Goal: Task Accomplishment & Management: Manage account settings

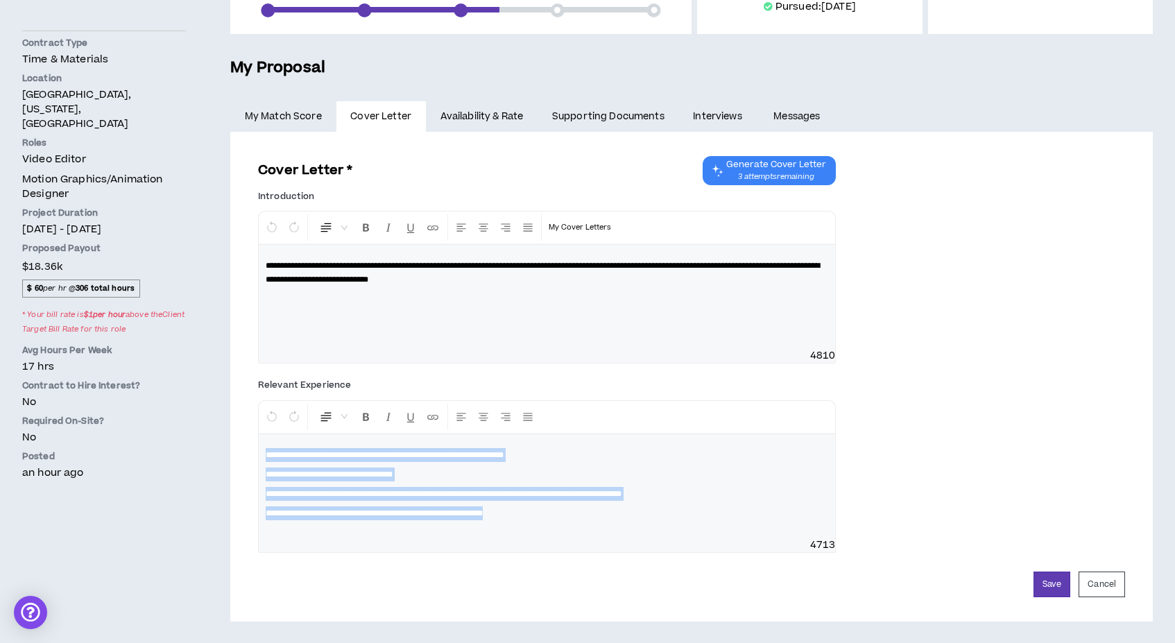
scroll to position [249, 0]
click at [1053, 586] on button "Save" at bounding box center [1051, 585] width 37 height 26
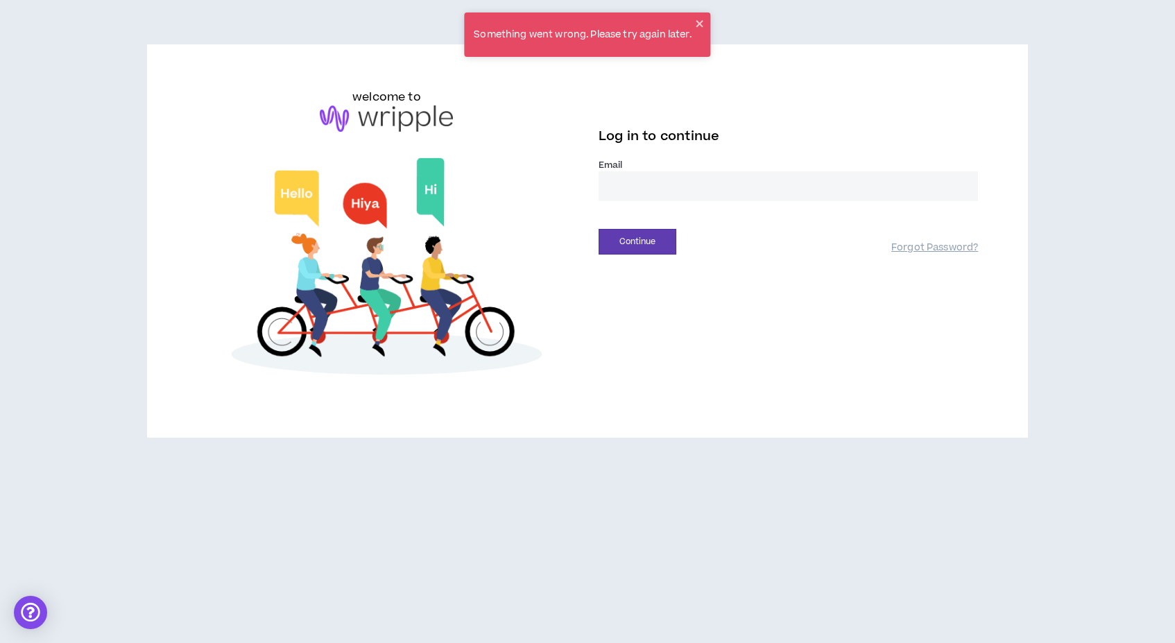
type input "**********"
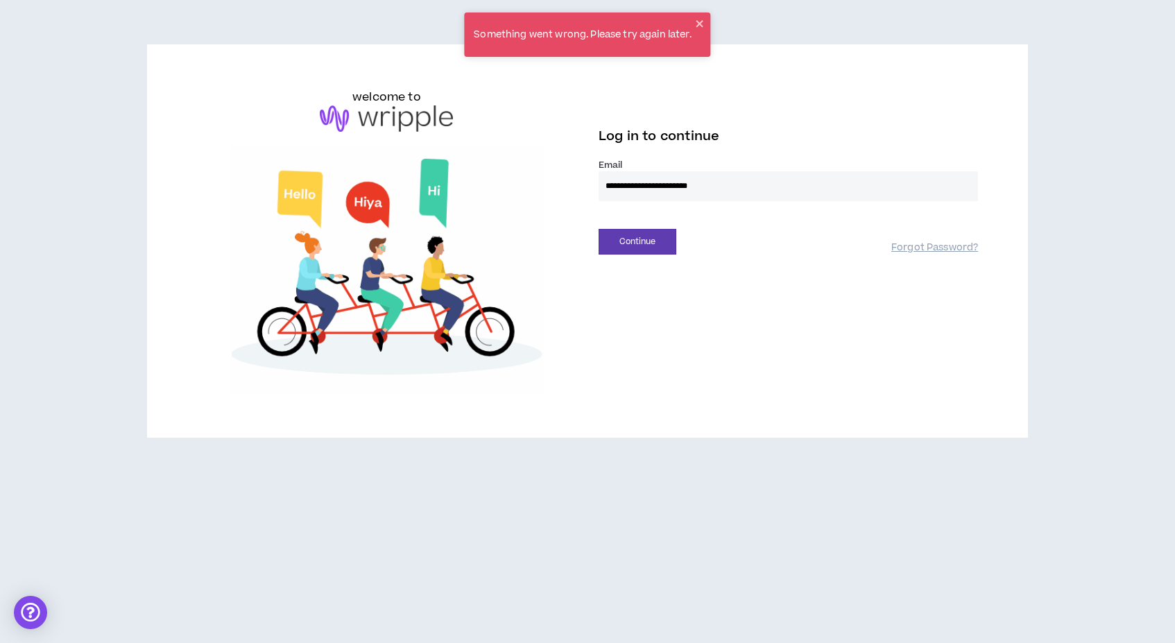
click at [637, 241] on button "Continue" at bounding box center [638, 242] width 78 height 26
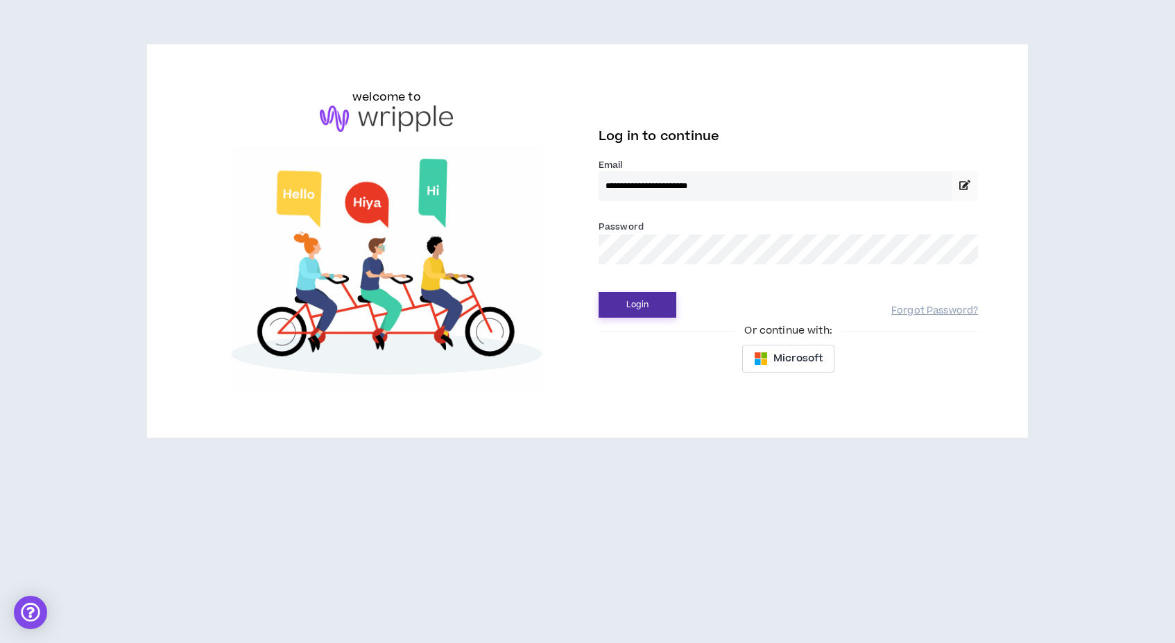
click at [657, 304] on button "Login" at bounding box center [638, 305] width 78 height 26
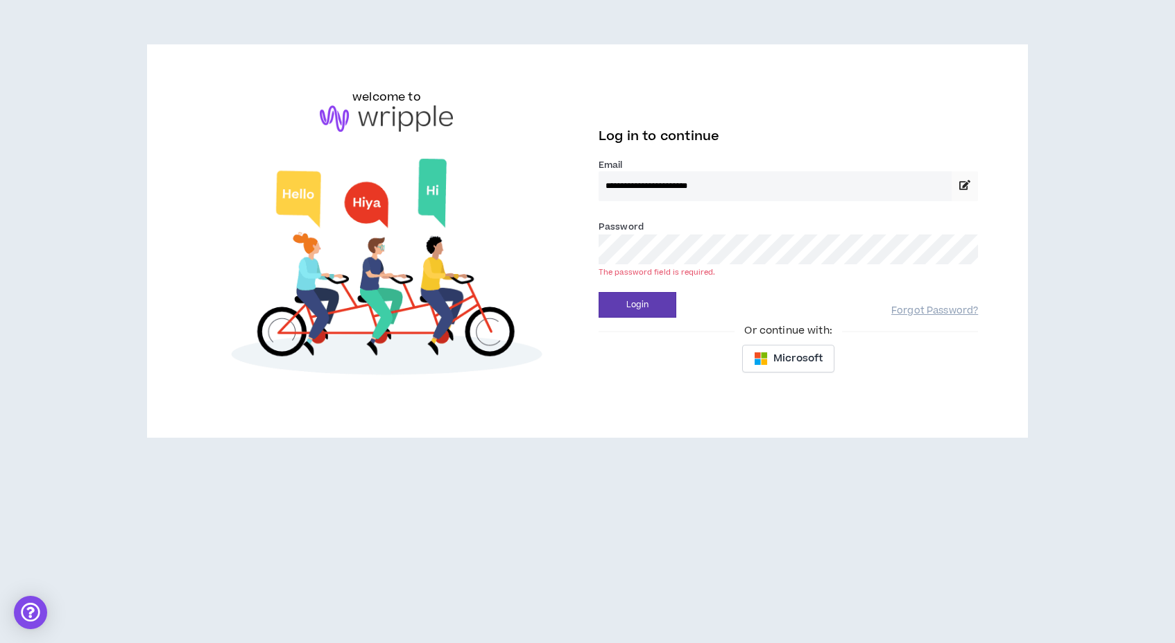
click at [637, 304] on button "Login" at bounding box center [638, 305] width 78 height 26
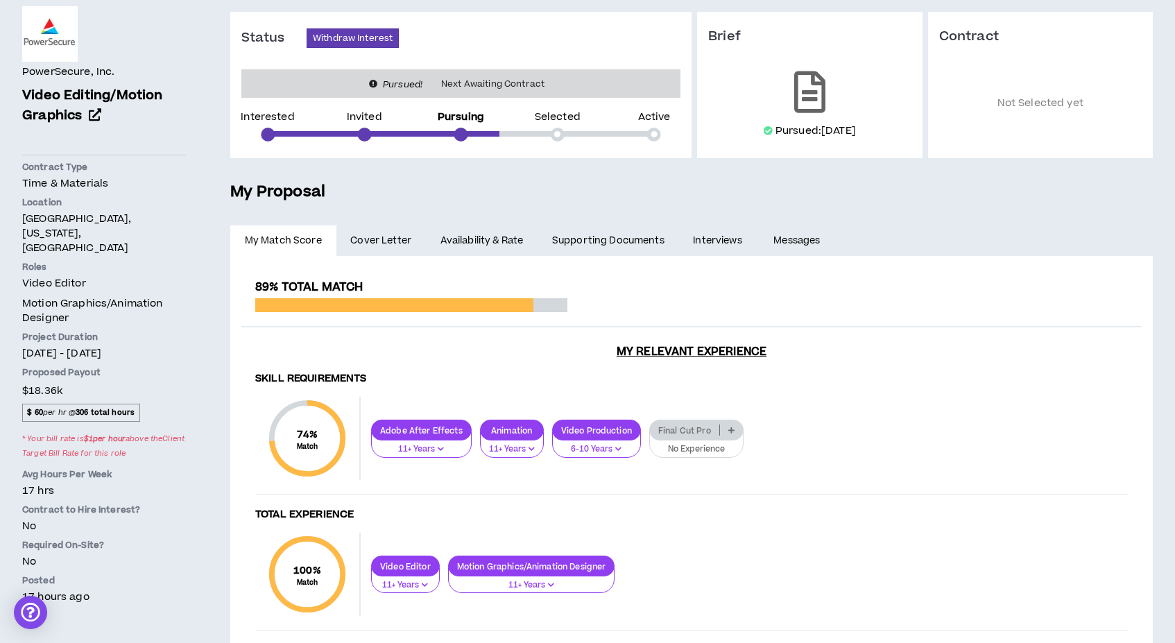
scroll to position [83, 0]
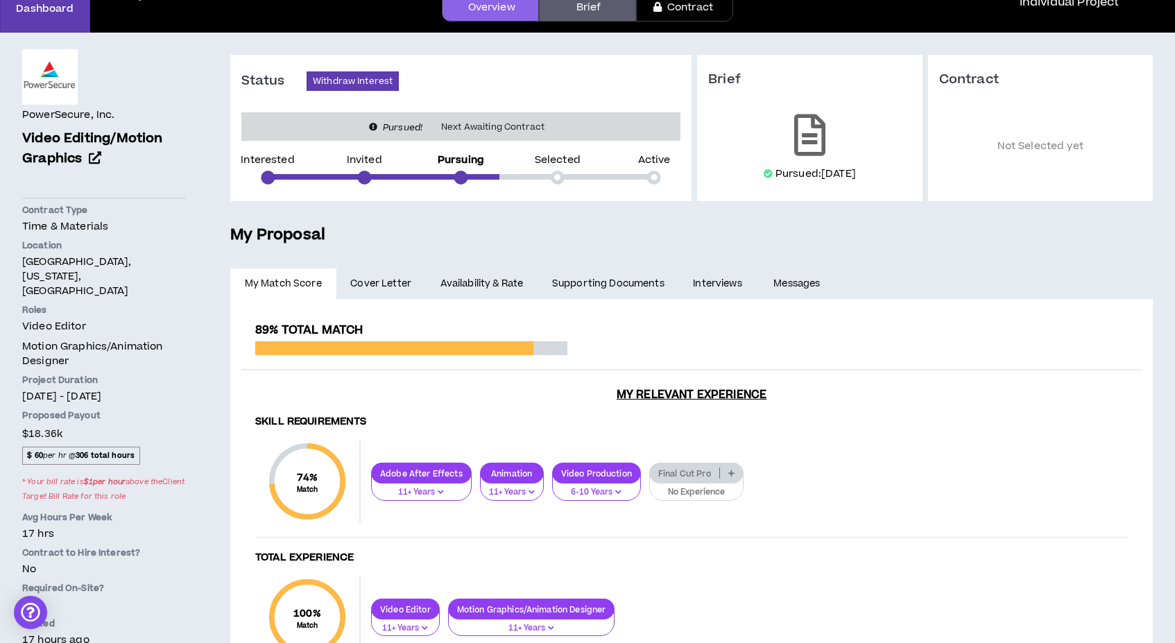
click at [643, 284] on link "Supporting Documents" at bounding box center [608, 283] width 141 height 31
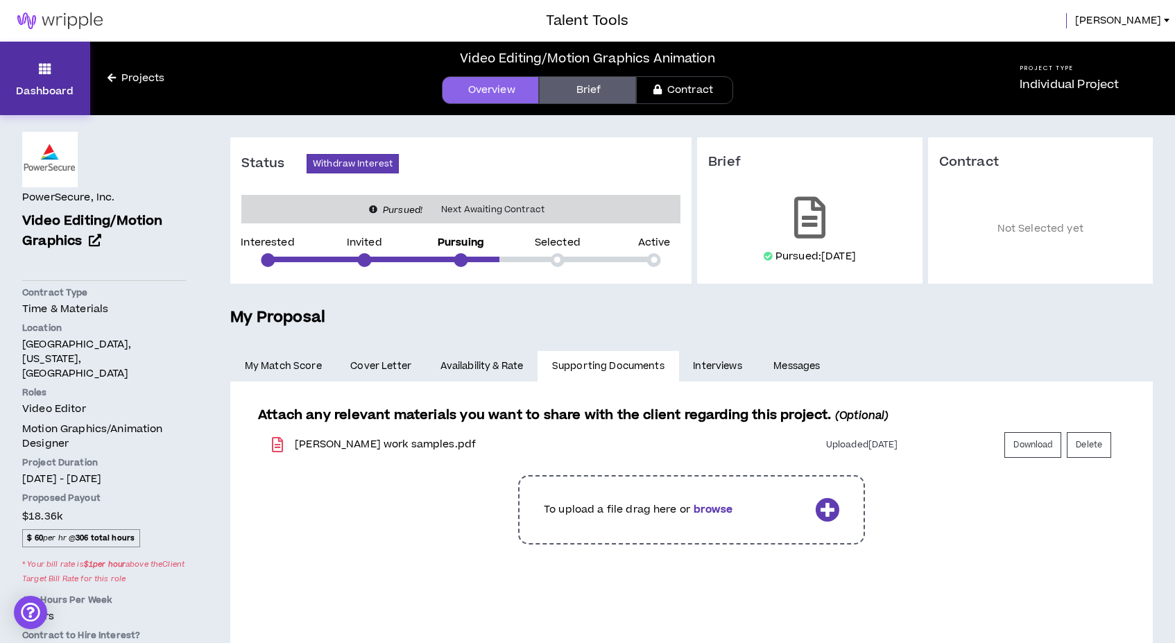
click at [47, 78] on icon at bounding box center [45, 68] width 12 height 19
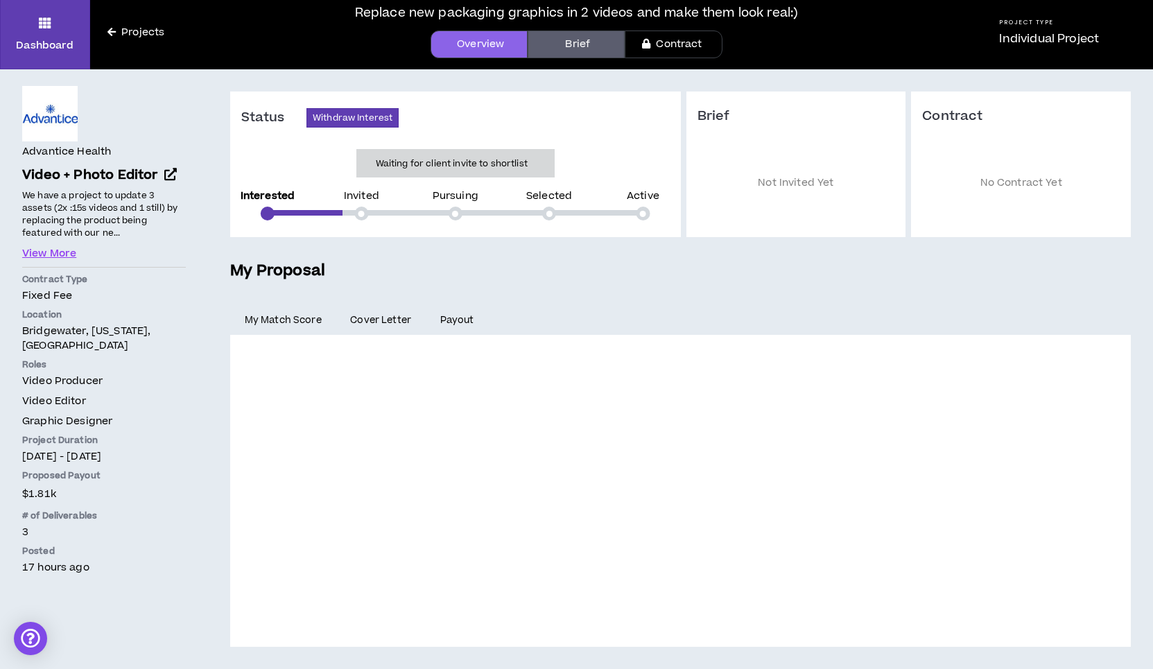
scroll to position [45, 0]
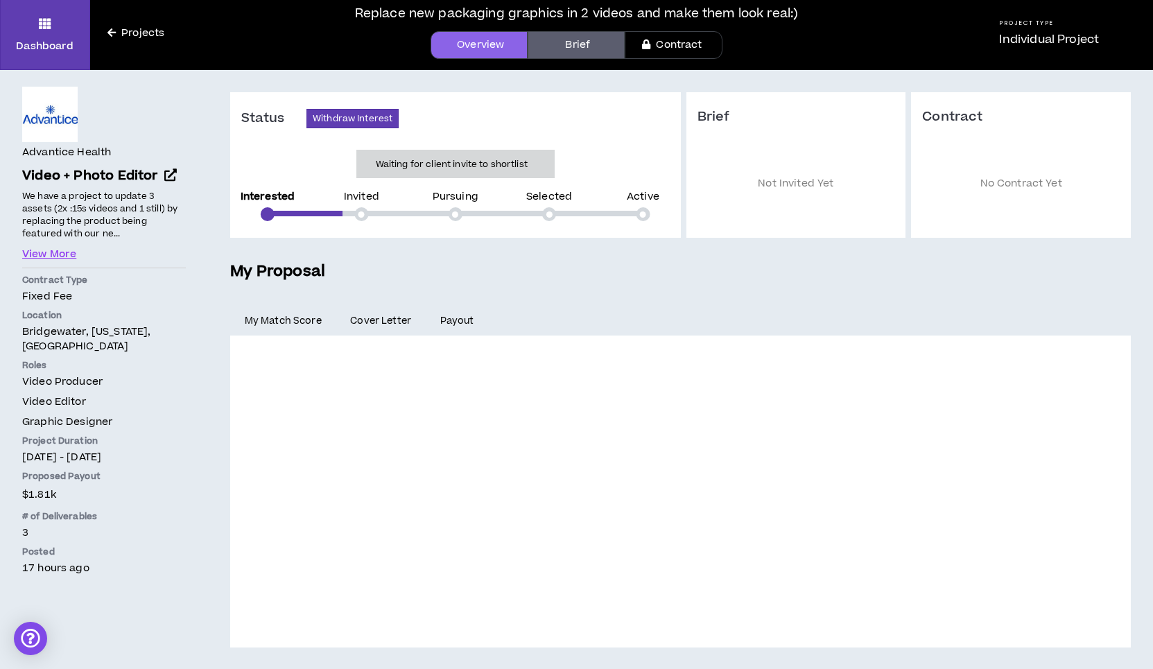
click at [560, 53] on link "Brief" at bounding box center [576, 45] width 97 height 28
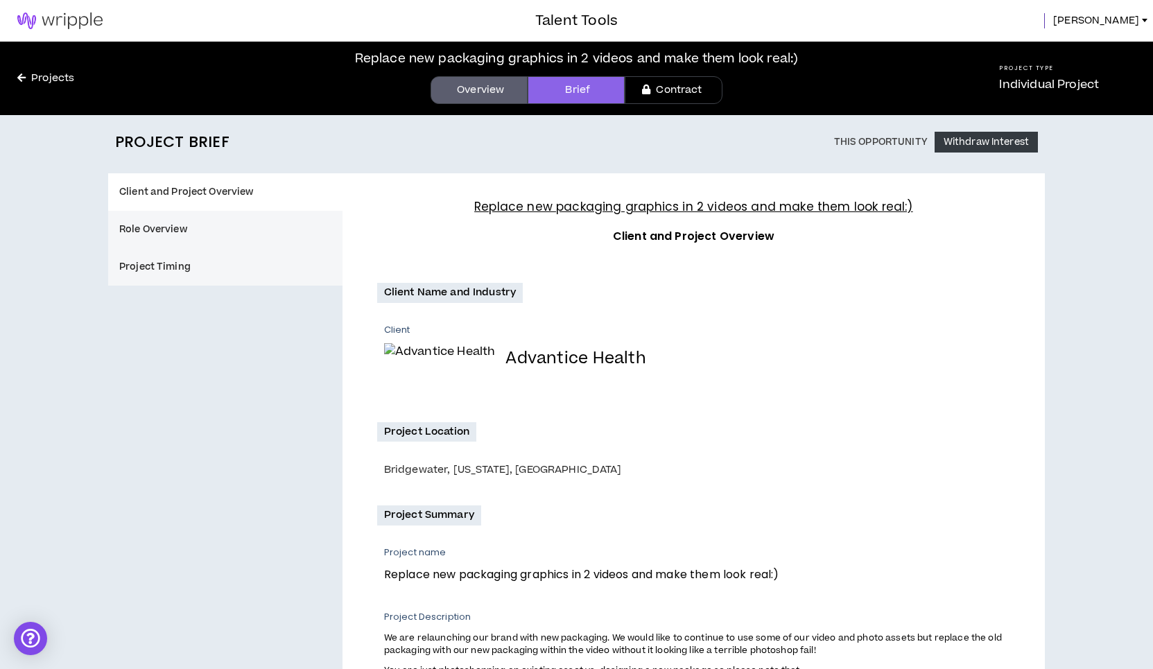
click at [470, 96] on link "Overview" at bounding box center [479, 90] width 97 height 28
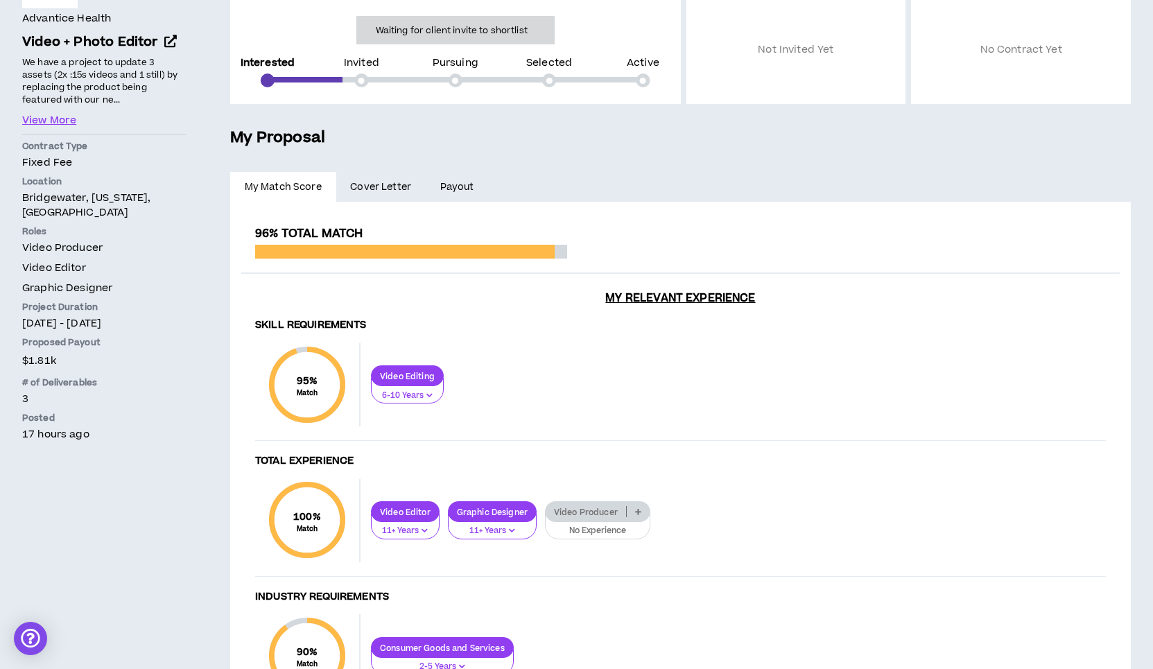
scroll to position [182, 0]
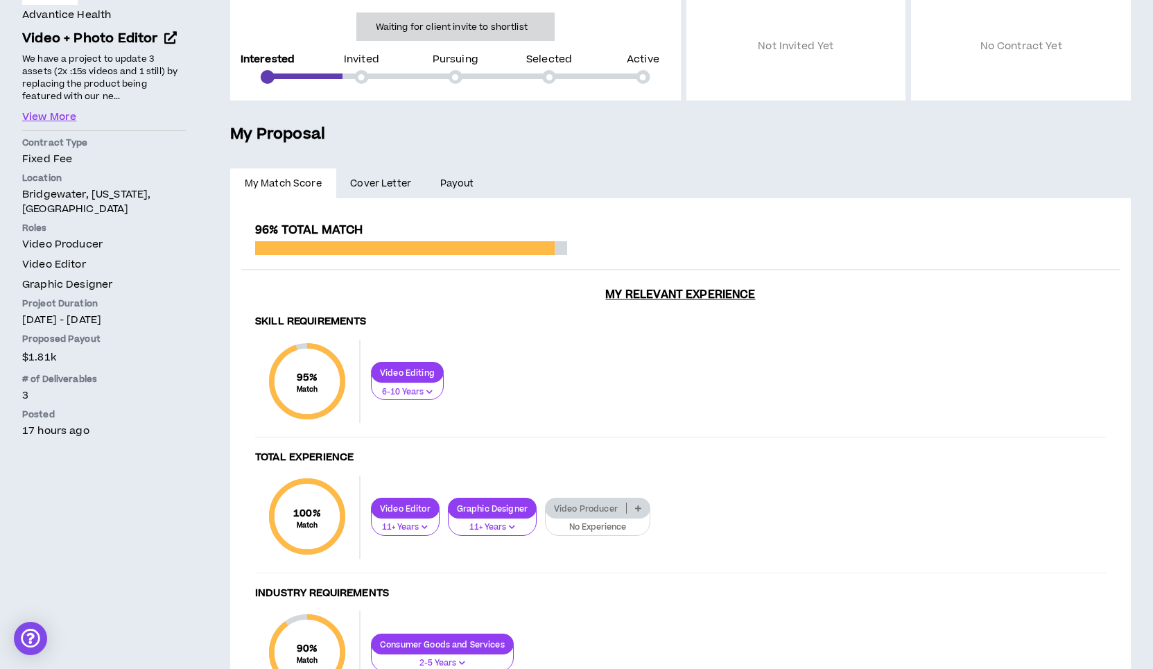
click at [377, 186] on span "Cover Letter" at bounding box center [380, 183] width 61 height 15
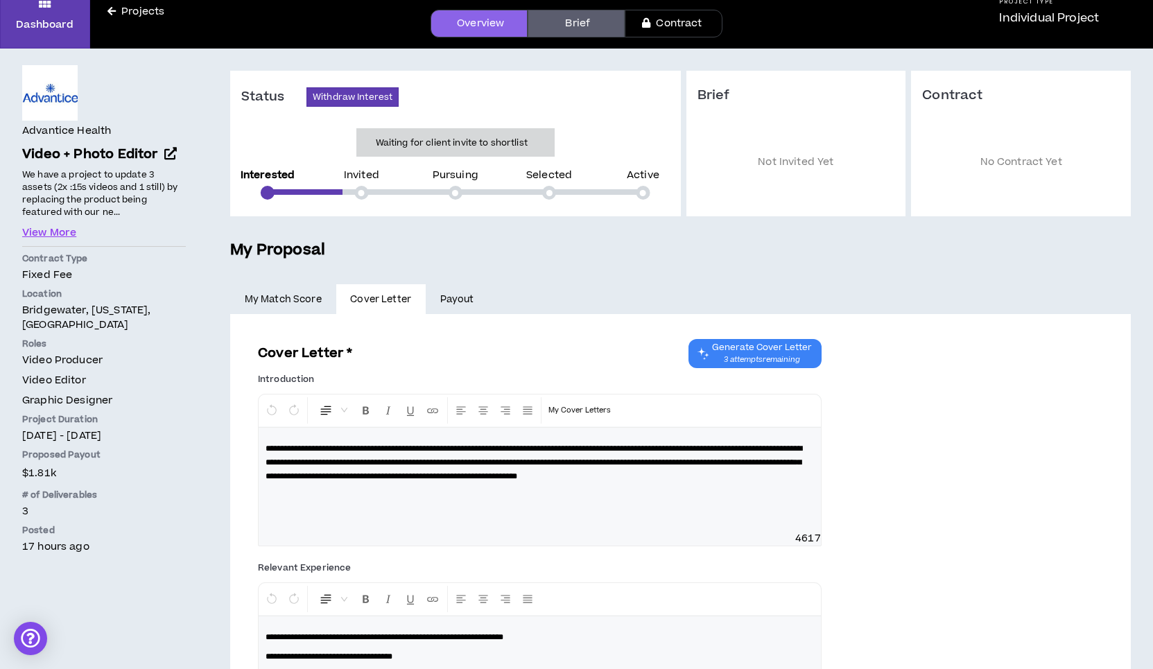
scroll to position [70, 0]
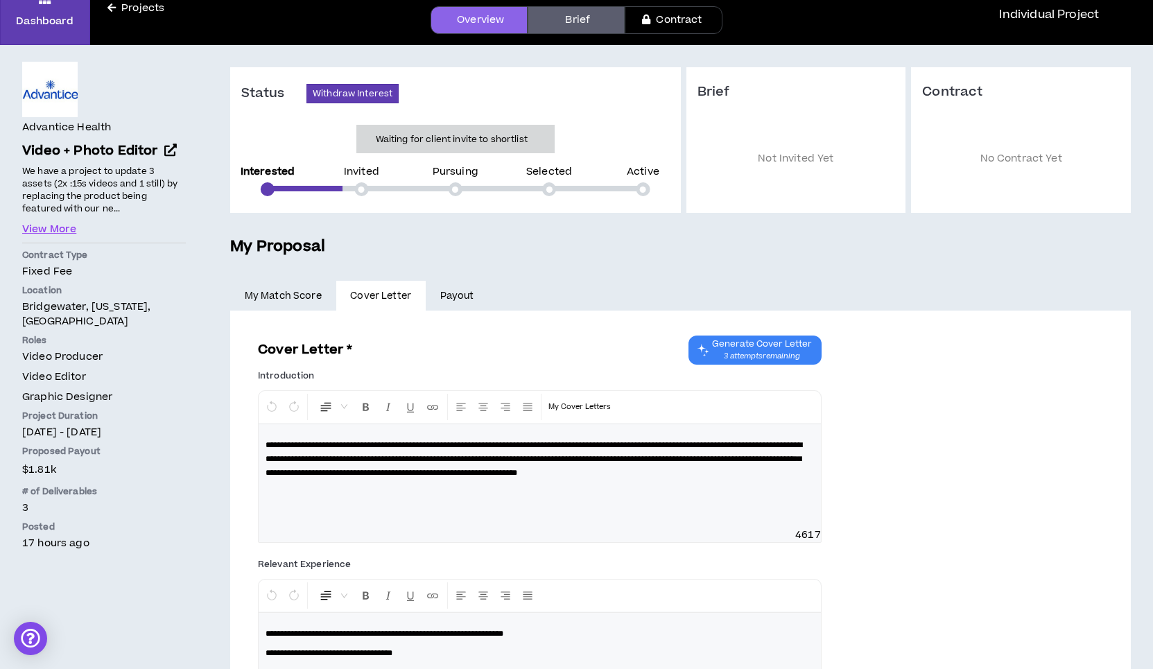
click at [451, 300] on link "Payout" at bounding box center [457, 296] width 62 height 31
